Goal: Navigation & Orientation: Understand site structure

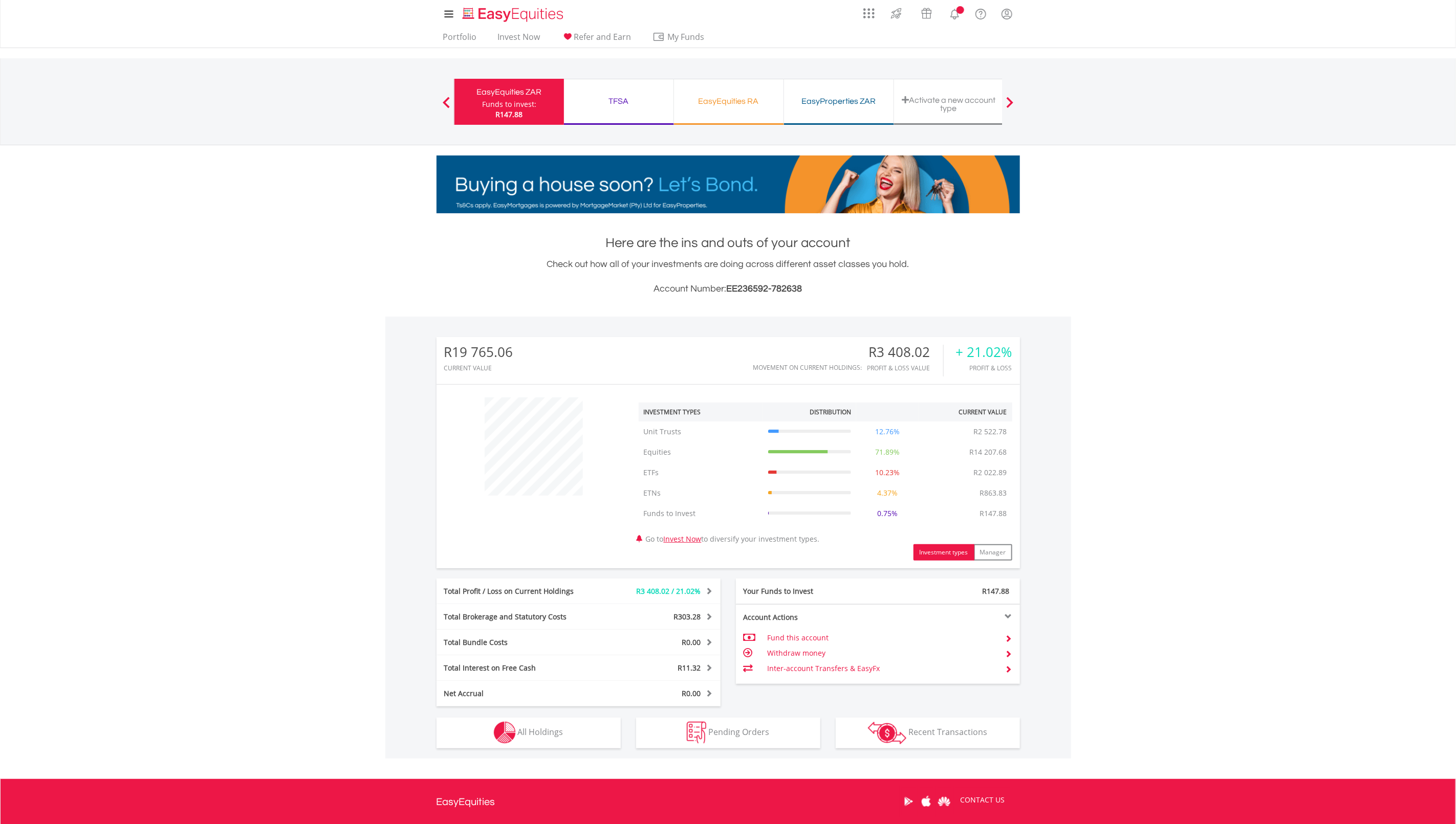
scroll to position [98, 195]
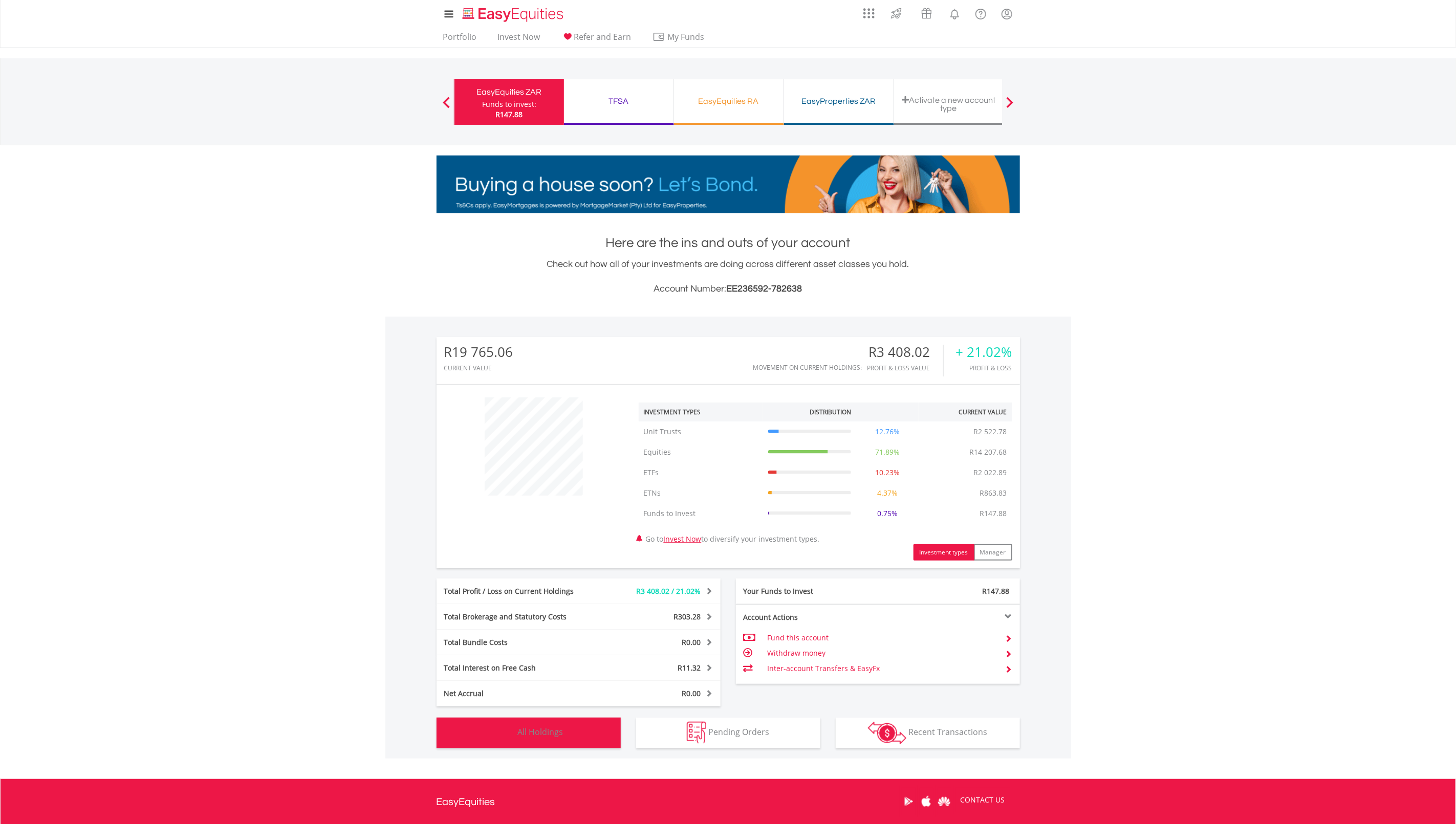
click at [532, 726] on span "All Holdings" at bounding box center [541, 732] width 46 height 11
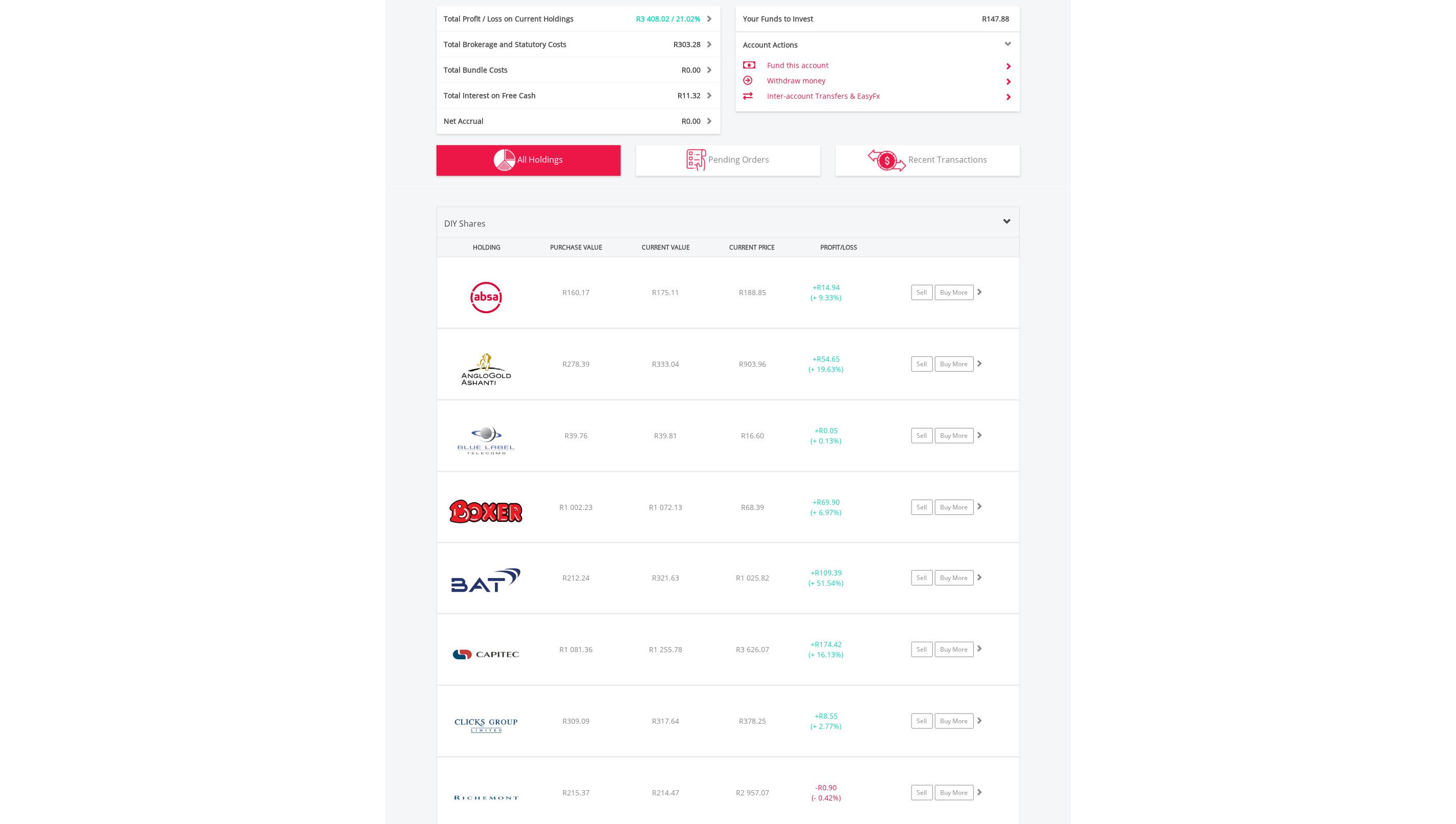
scroll to position [0, 0]
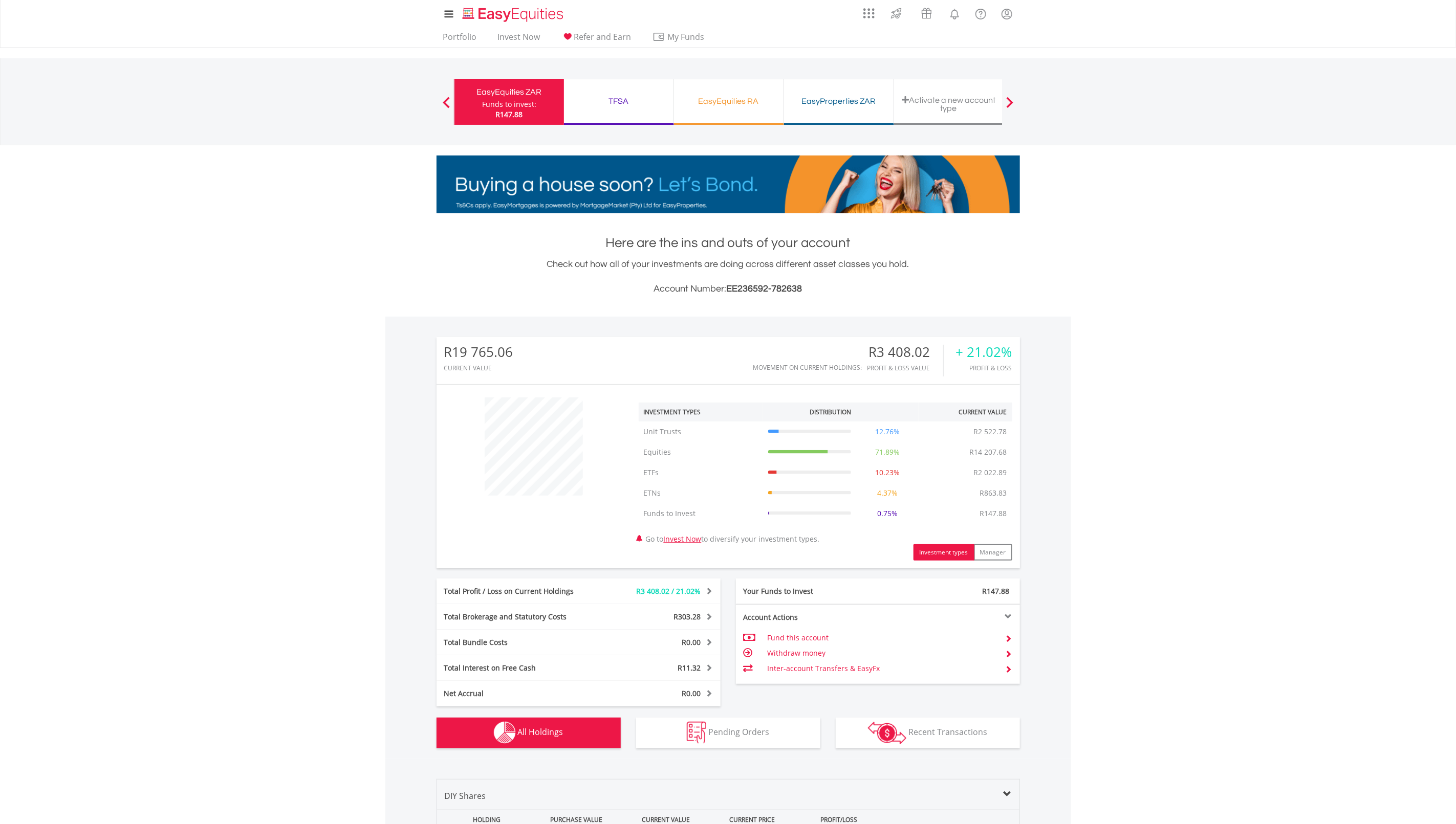
click at [619, 101] on div "TFSA" at bounding box center [618, 101] width 97 height 14
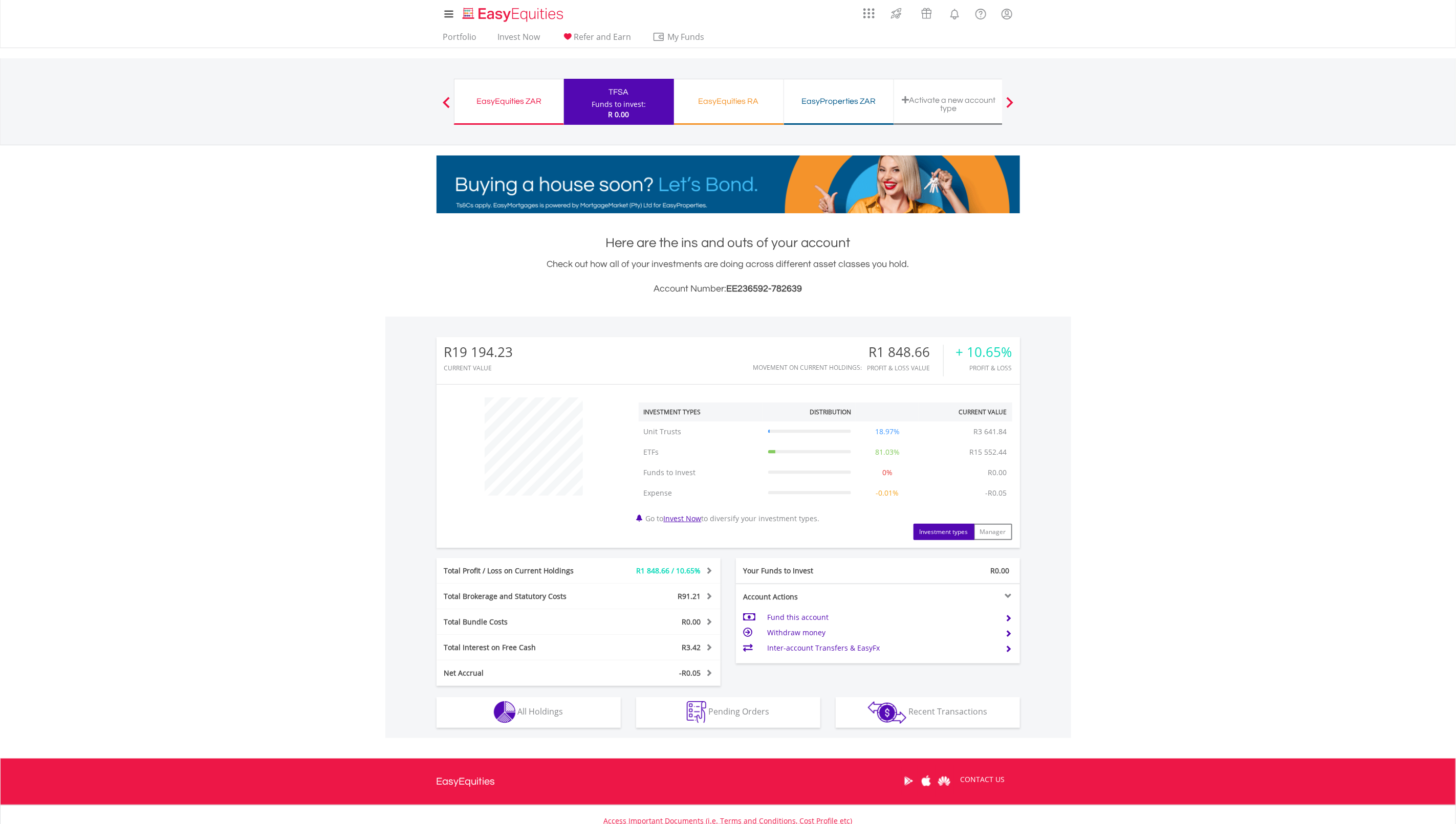
scroll to position [98, 195]
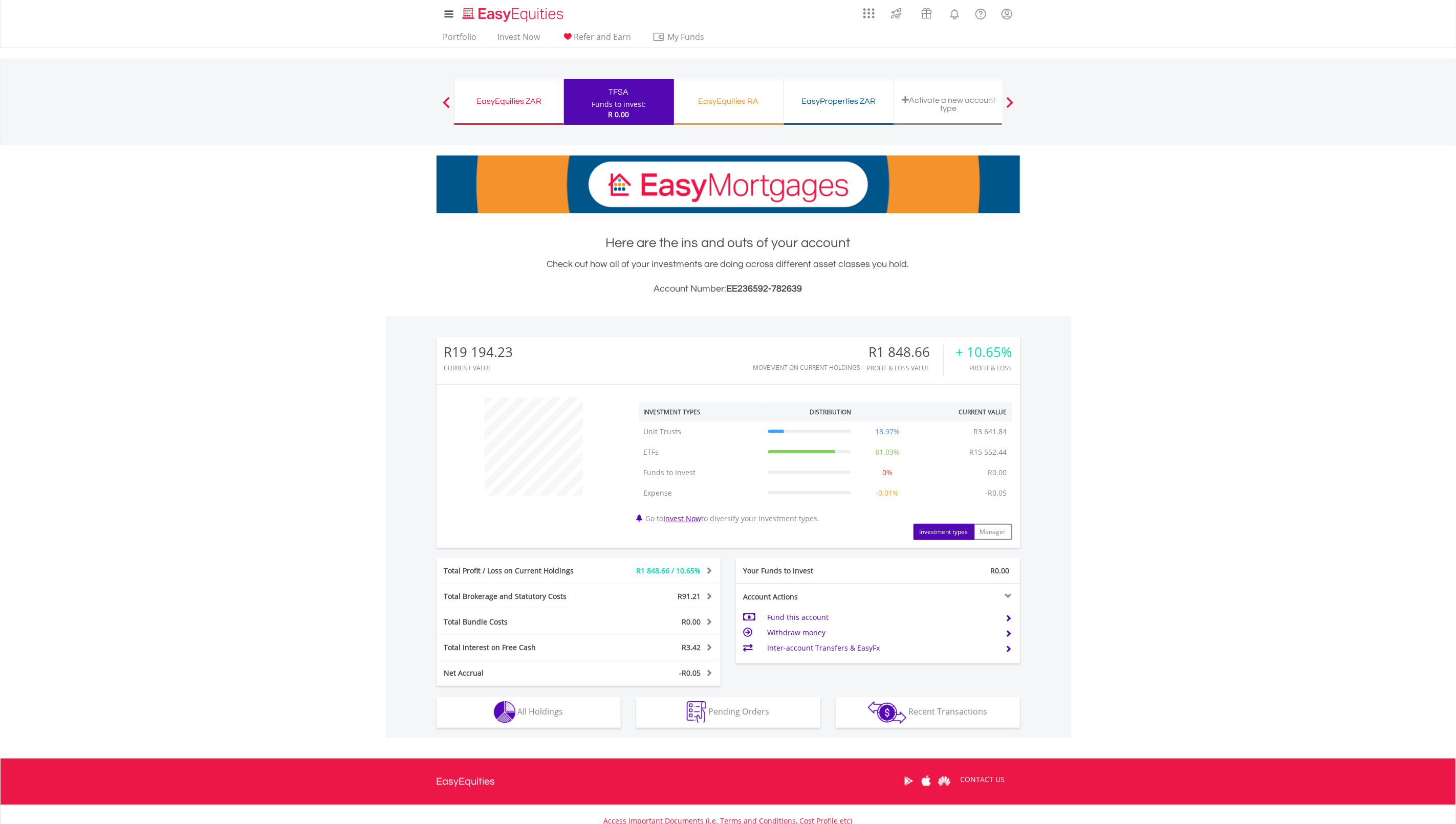
click at [734, 97] on div "EasyEquities RA" at bounding box center [728, 101] width 97 height 14
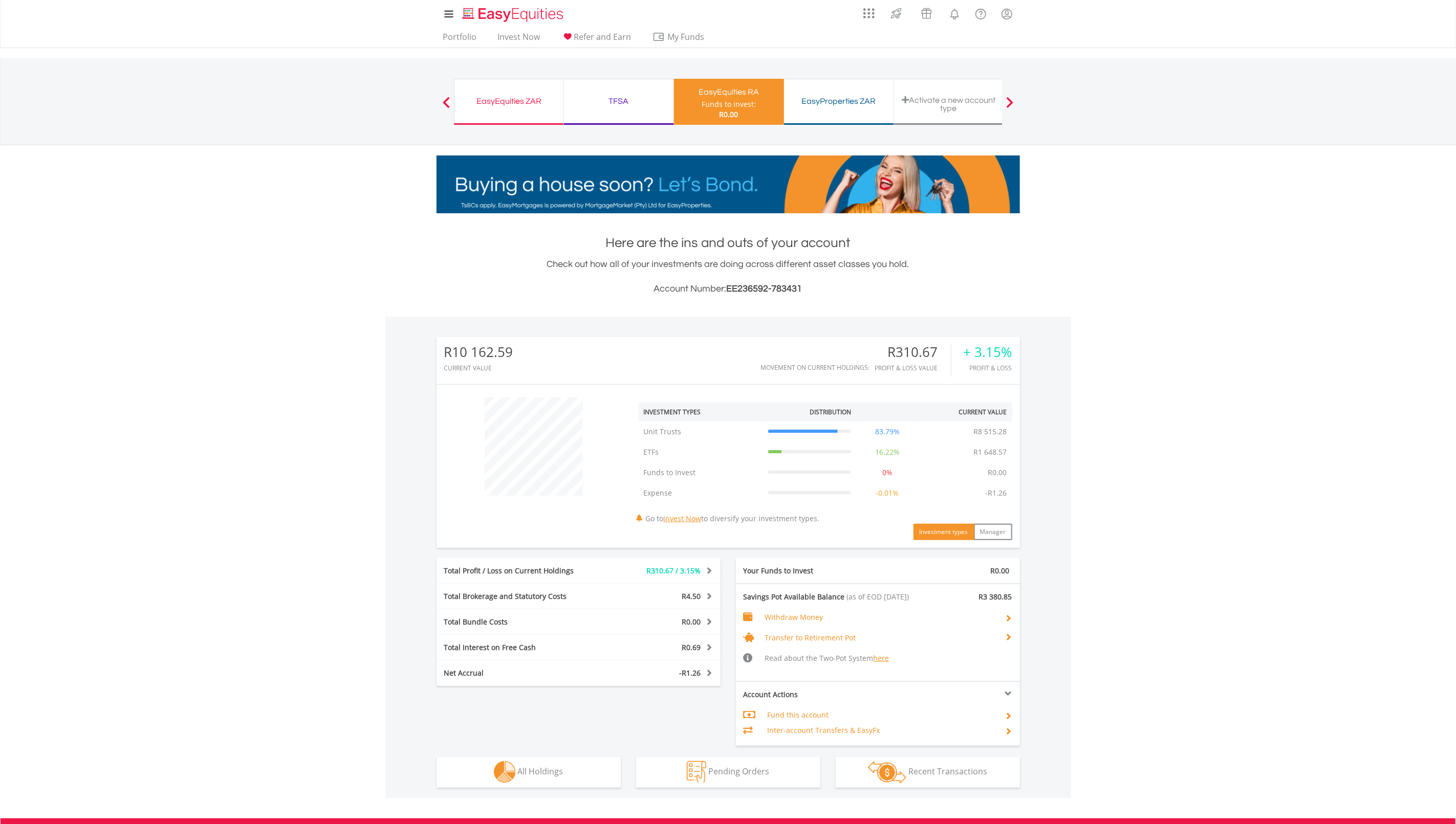
click at [626, 108] on div "TFSA" at bounding box center [618, 101] width 97 height 14
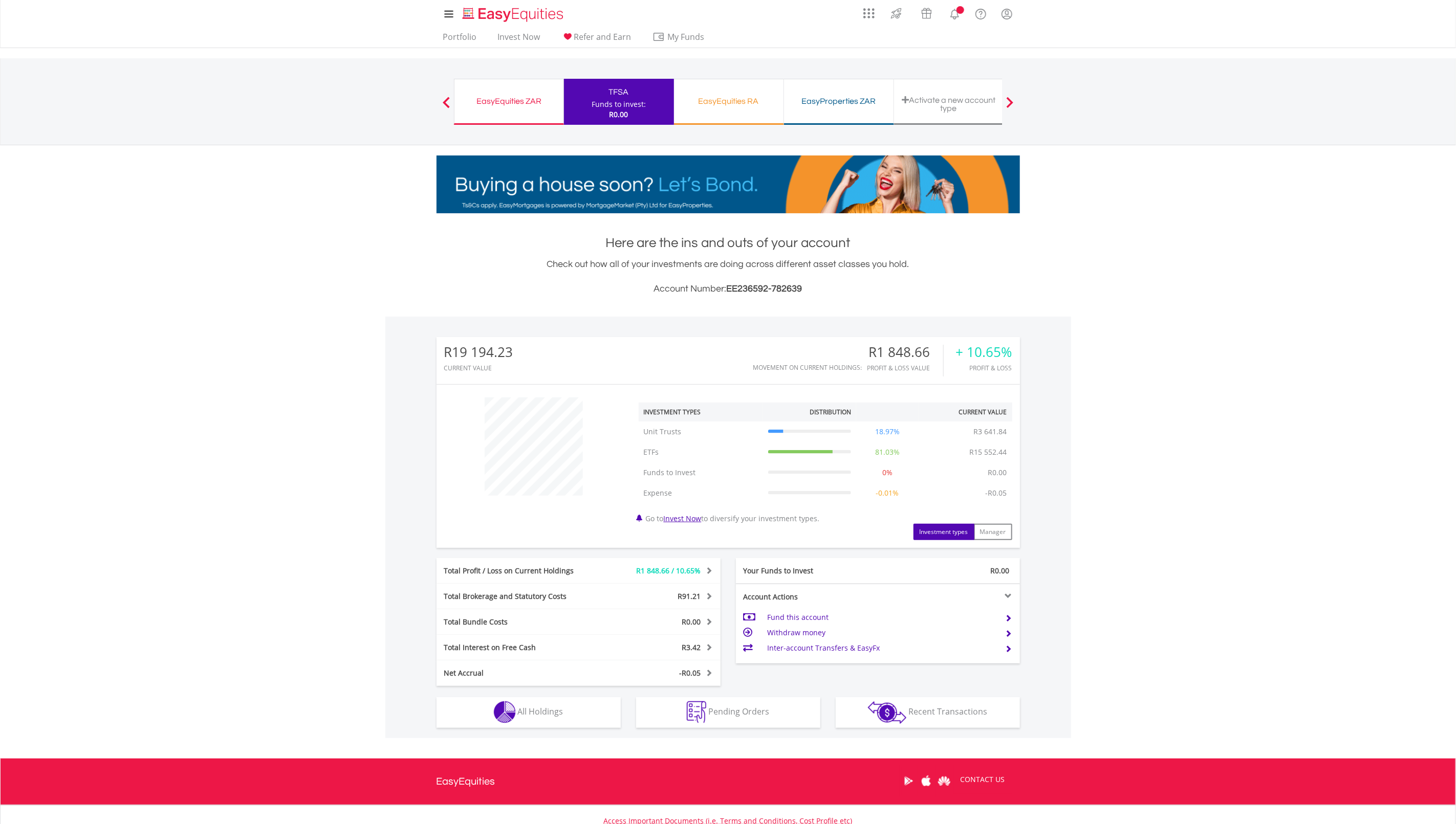
scroll to position [98, 195]
click at [509, 101] on div "EasyEquities ZAR" at bounding box center [509, 101] width 97 height 14
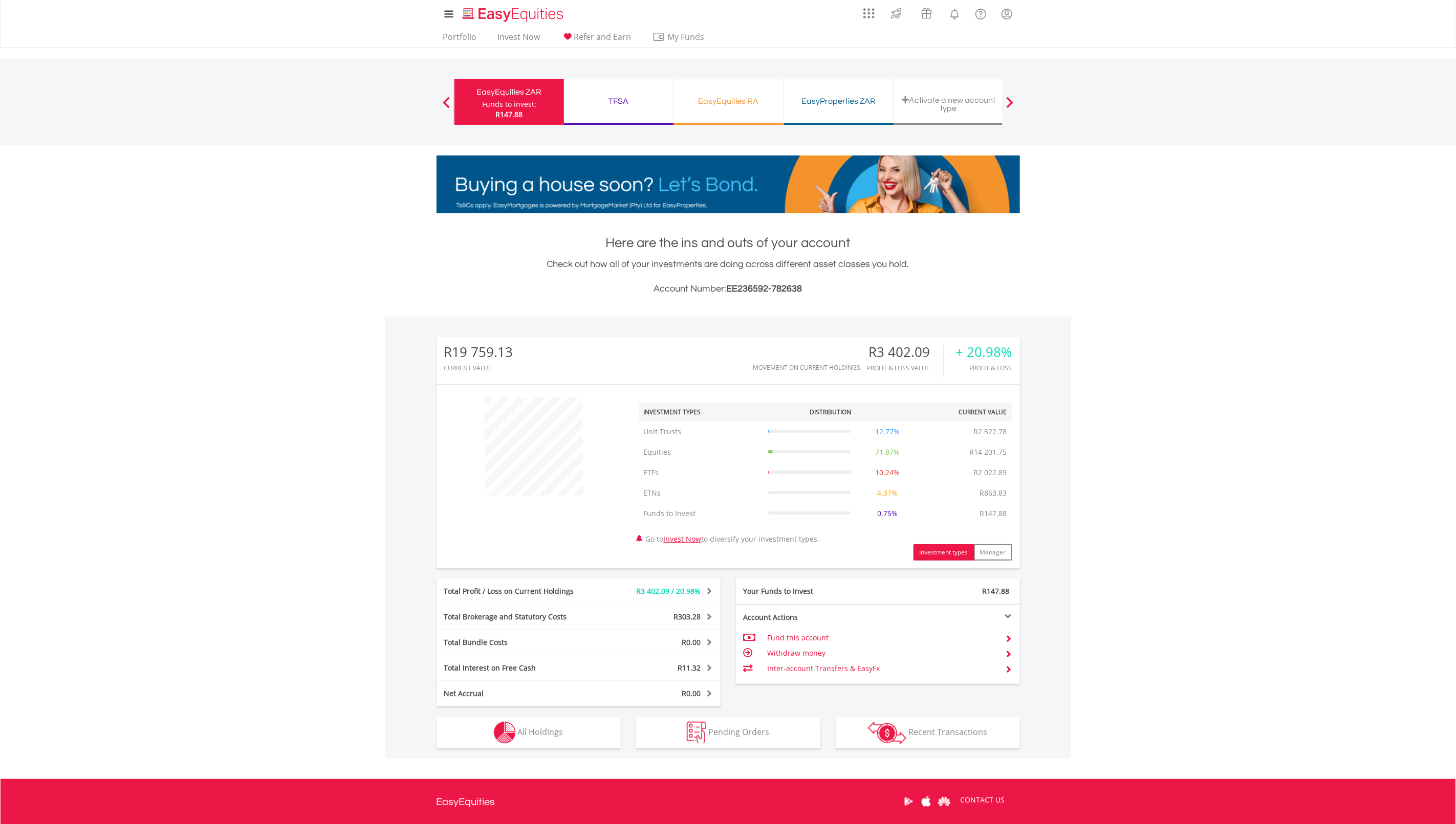
scroll to position [98, 195]
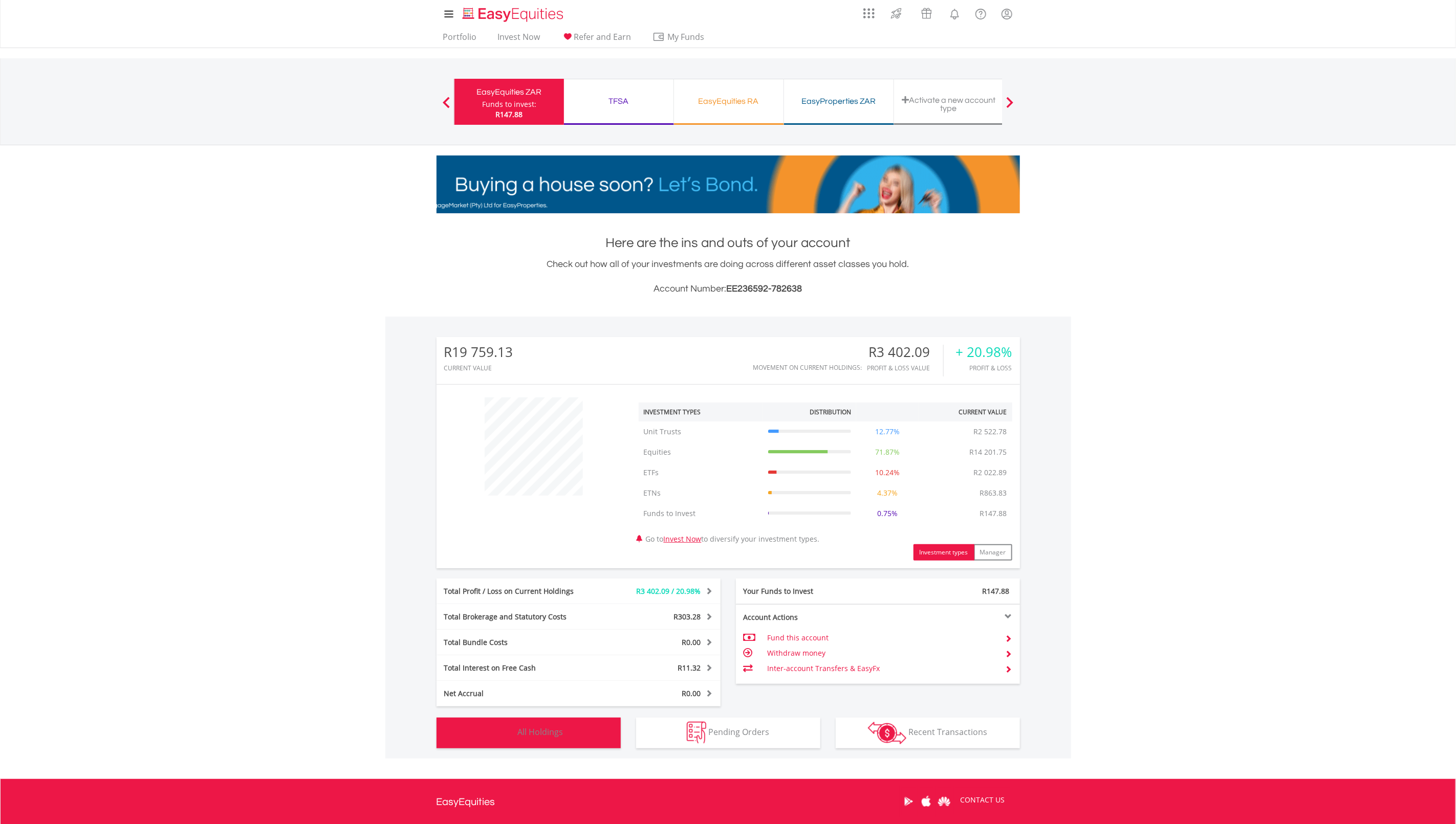
click at [550, 737] on button "Holdings All Holdings" at bounding box center [529, 733] width 185 height 30
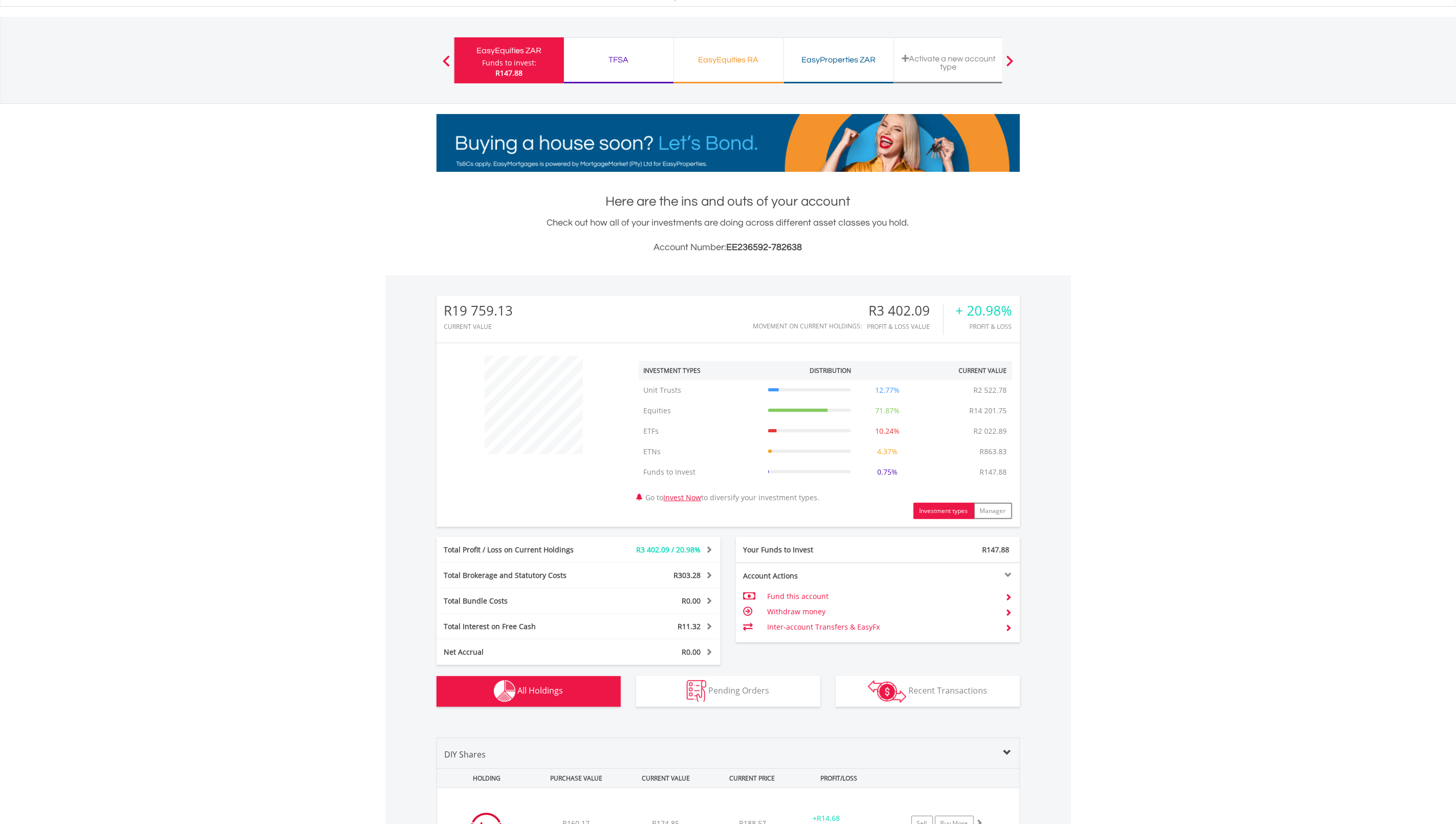
scroll to position [0, 0]
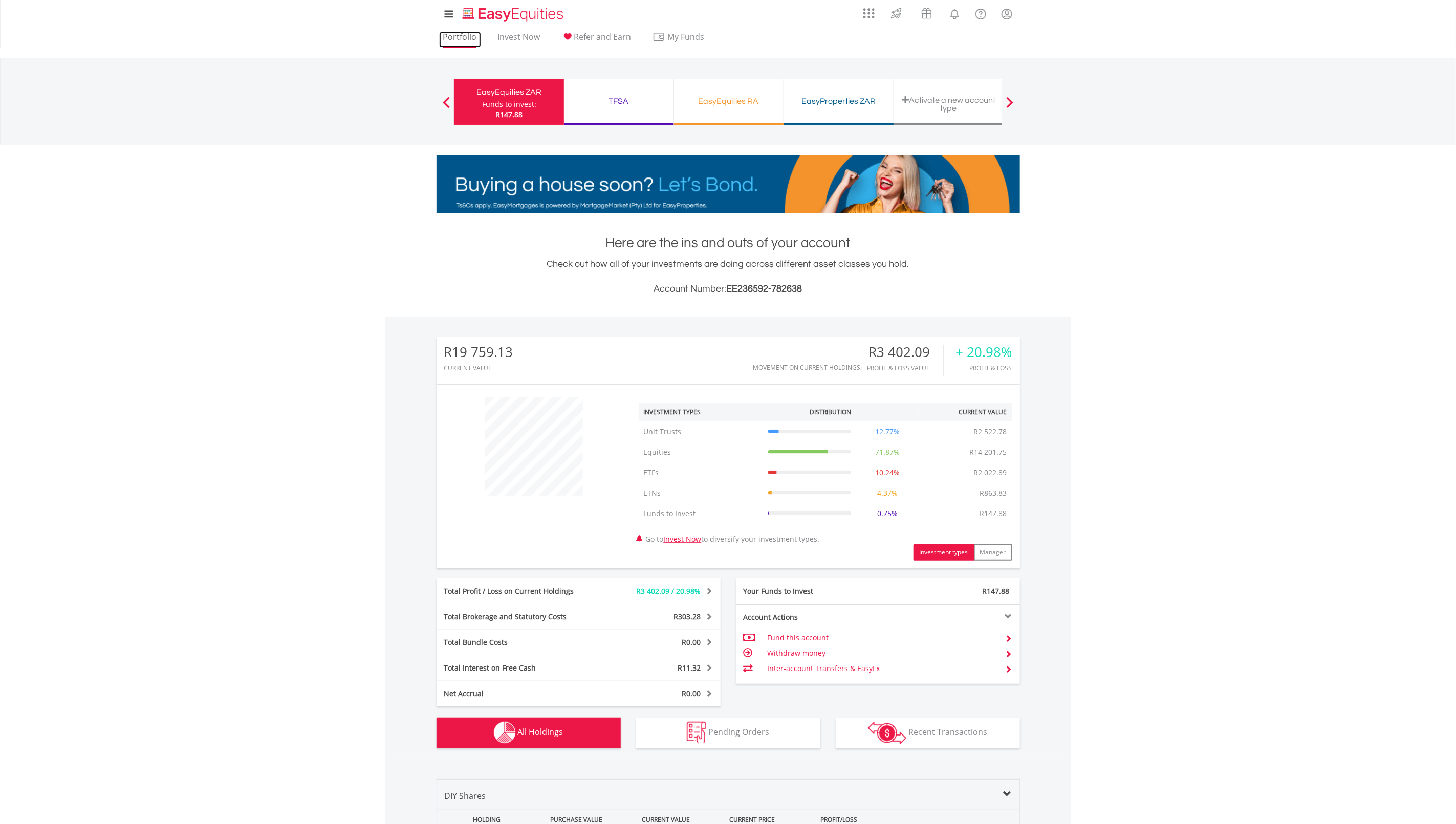
click at [456, 34] on link "Portfolio" at bounding box center [460, 40] width 42 height 16
